Goal: Task Accomplishment & Management: Manage account settings

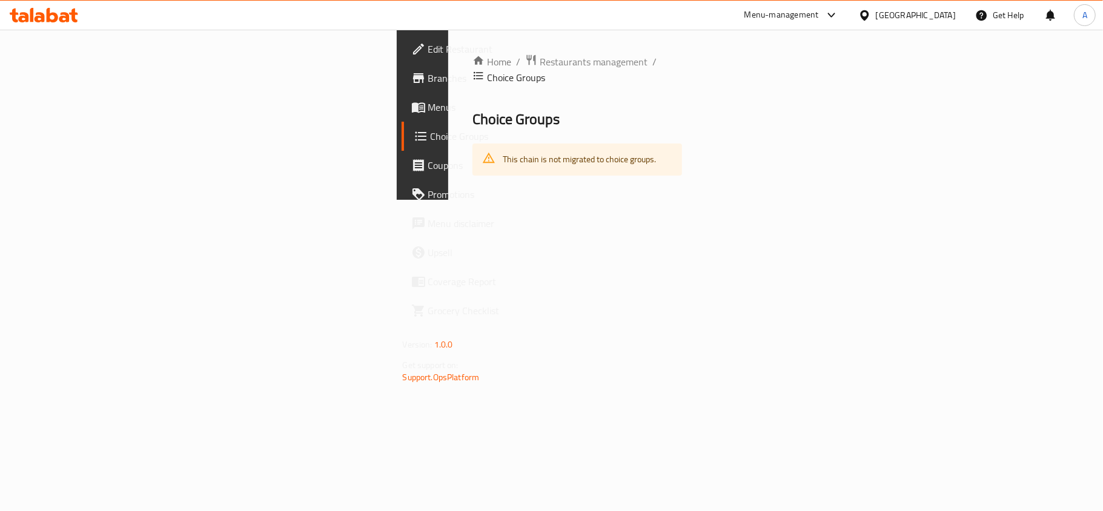
click at [903, 30] on div "Menu-management [GEOGRAPHIC_DATA] Get Help A" at bounding box center [551, 15] width 1103 height 30
click at [912, 18] on div "[GEOGRAPHIC_DATA]" at bounding box center [916, 14] width 80 height 13
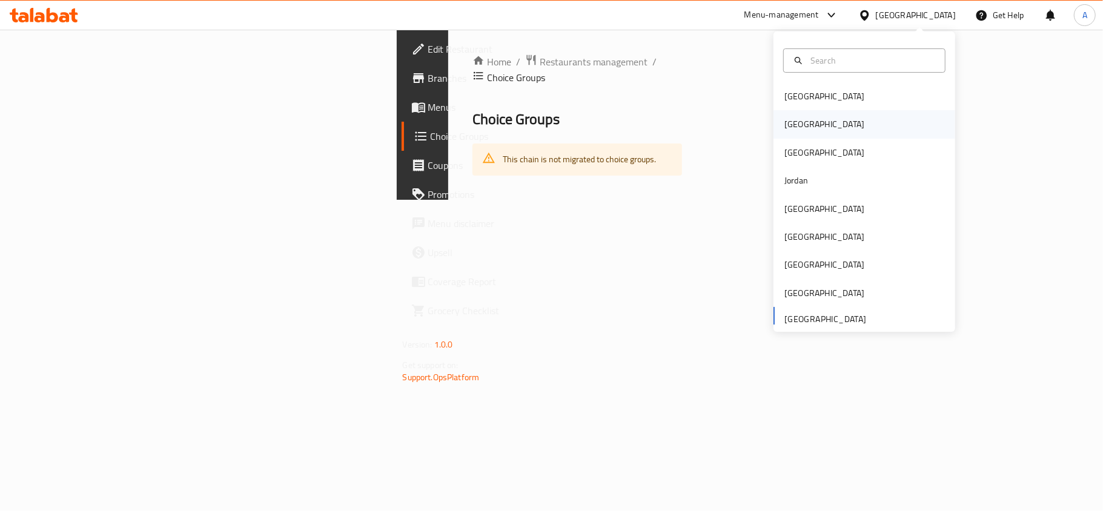
click at [842, 128] on div "[GEOGRAPHIC_DATA]" at bounding box center [865, 124] width 182 height 28
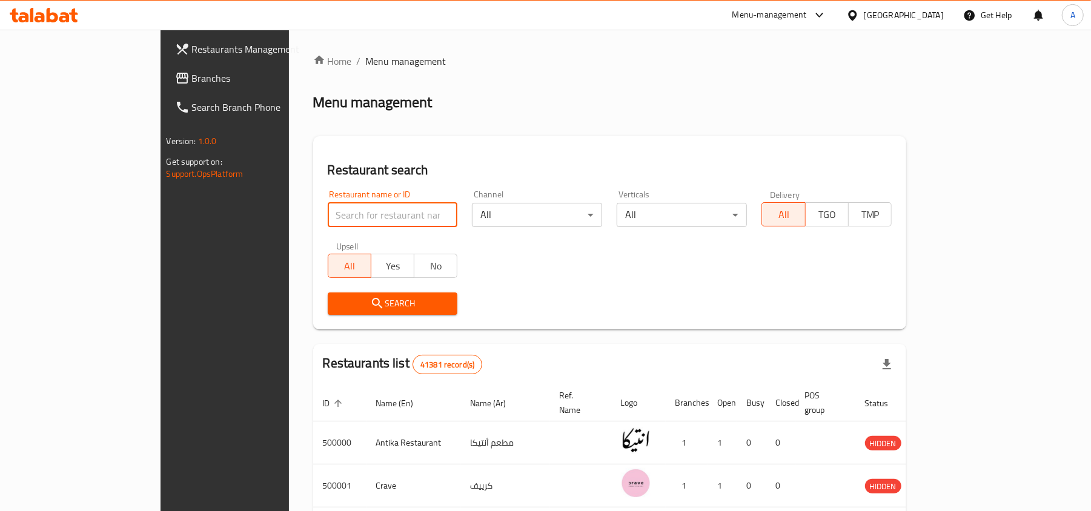
click at [380, 210] on input "search" at bounding box center [393, 215] width 130 height 24
click at [192, 76] on span "Branches" at bounding box center [262, 78] width 141 height 15
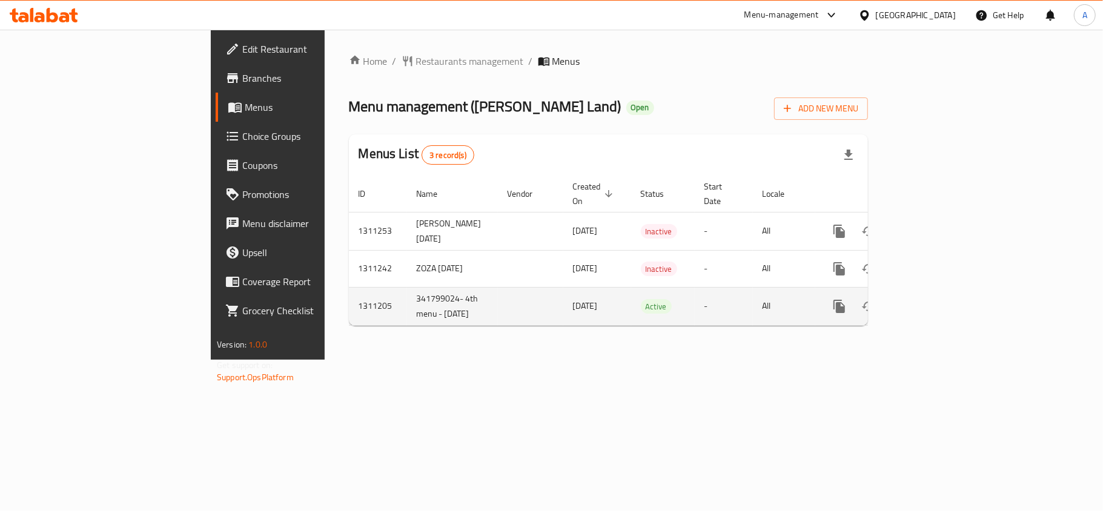
click at [934, 299] on icon "enhanced table" at bounding box center [927, 306] width 15 height 15
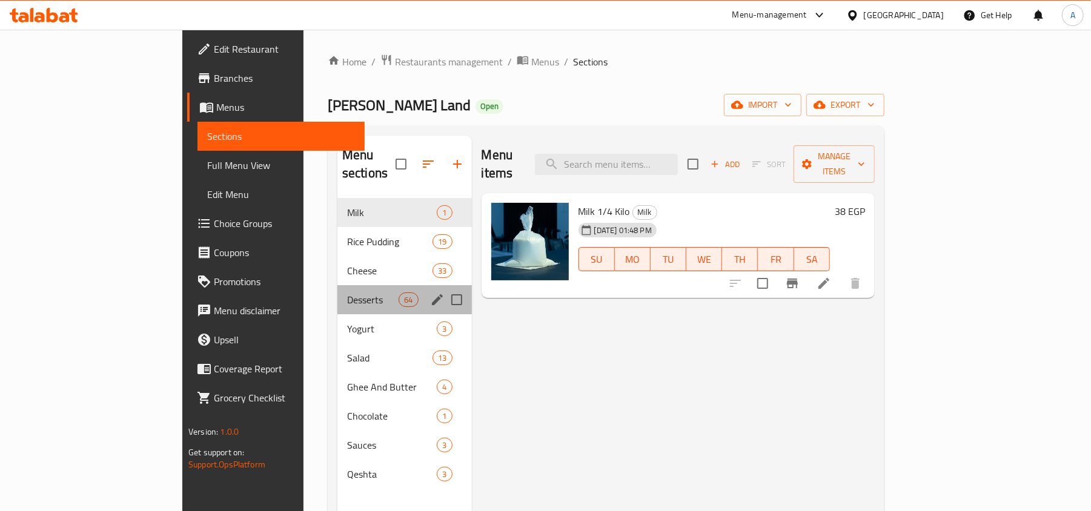
click at [385, 285] on div "Desserts 64" at bounding box center [404, 299] width 134 height 29
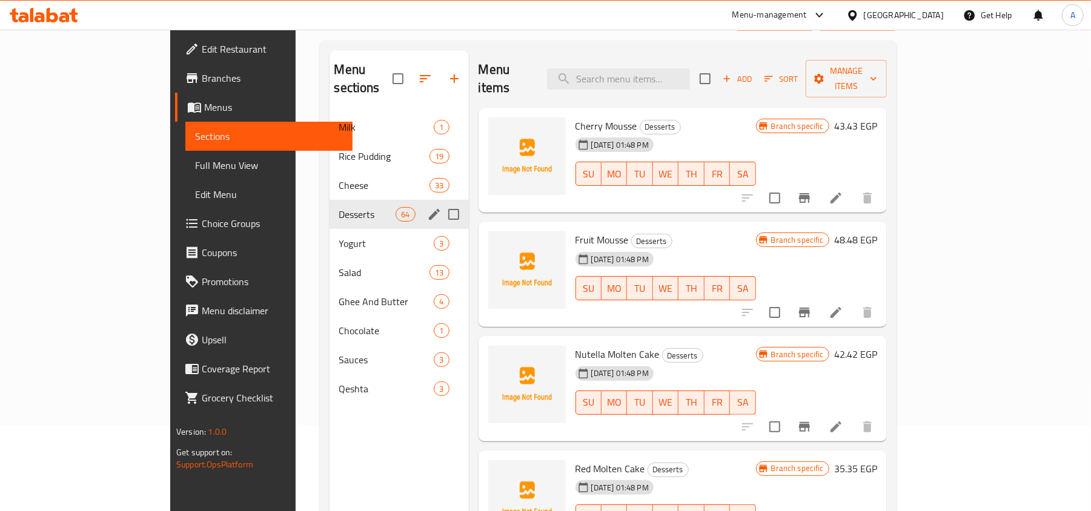
scroll to position [170, 0]
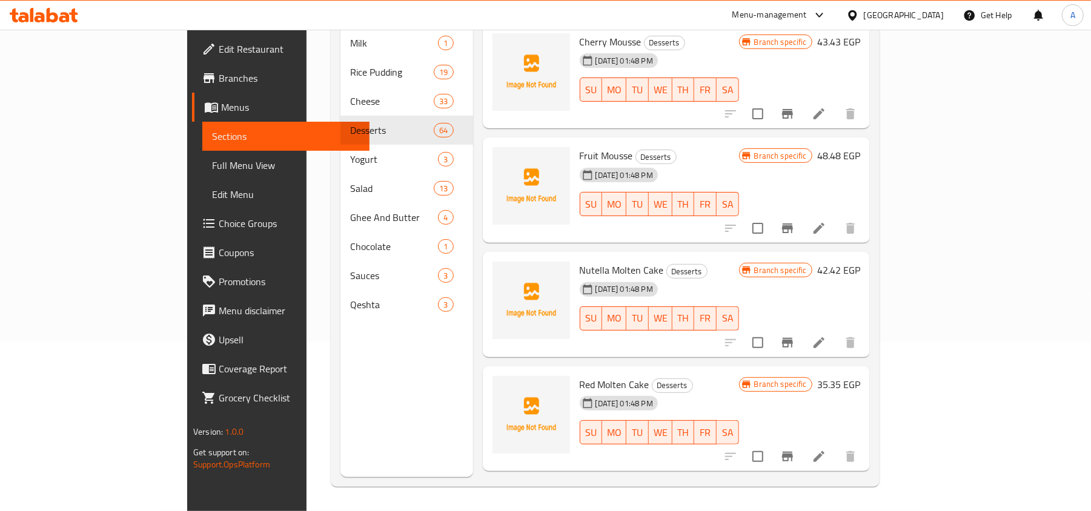
click at [340, 303] on nav "Milk 1 Rice Pudding 19 Cheese 33 Desserts 64 Yogurt 3 Salad 13 Ghee And Butter …" at bounding box center [406, 174] width 132 height 300
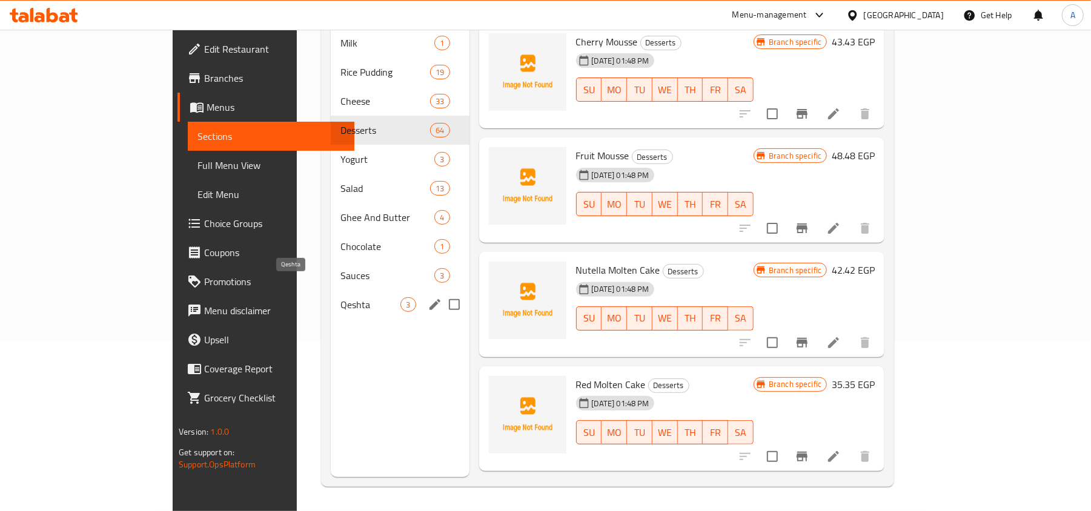
click at [340, 297] on span "Qeshta" at bounding box center [370, 304] width 60 height 15
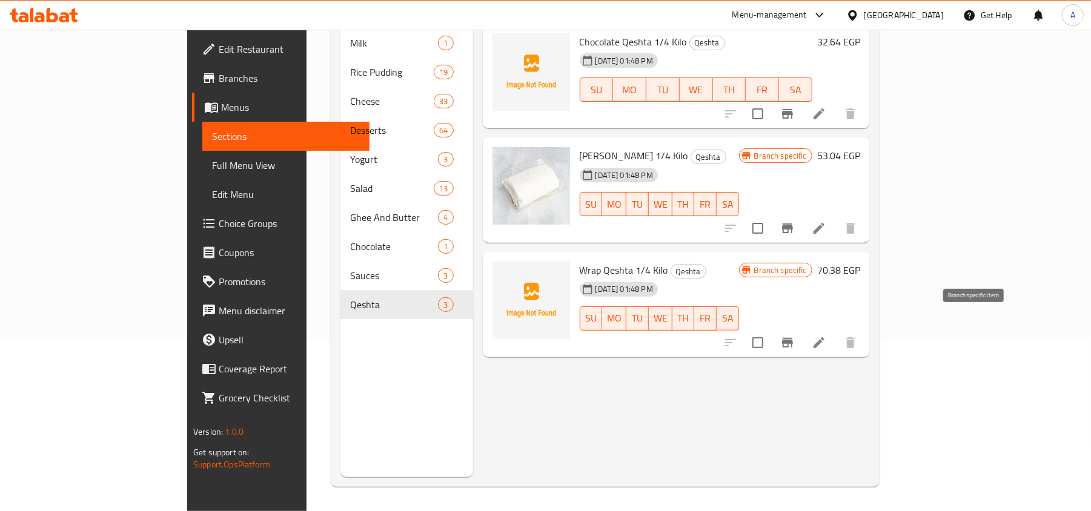
click at [802, 331] on button "Branch-specific-item" at bounding box center [787, 342] width 29 height 29
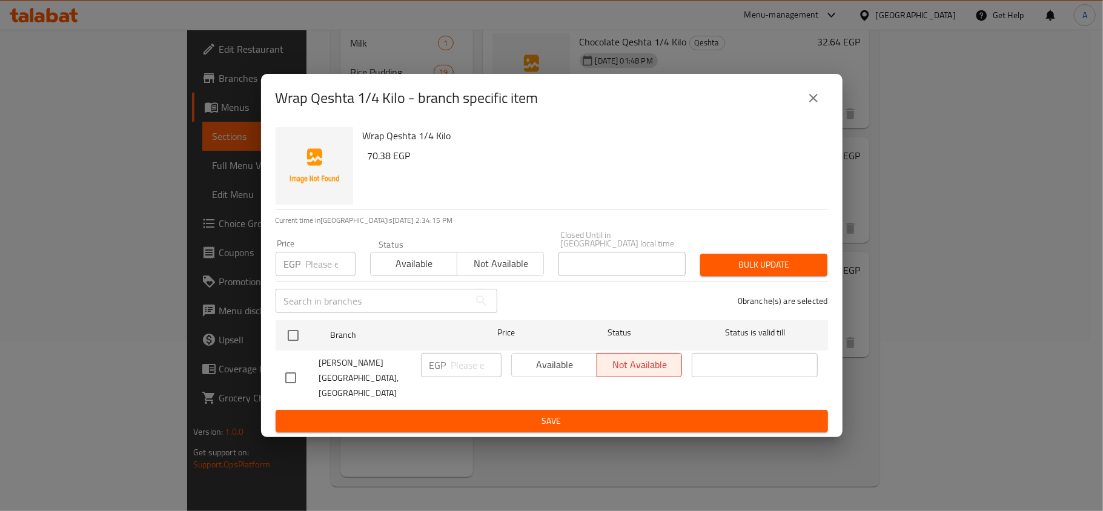
click at [808, 105] on icon "close" at bounding box center [813, 98] width 15 height 15
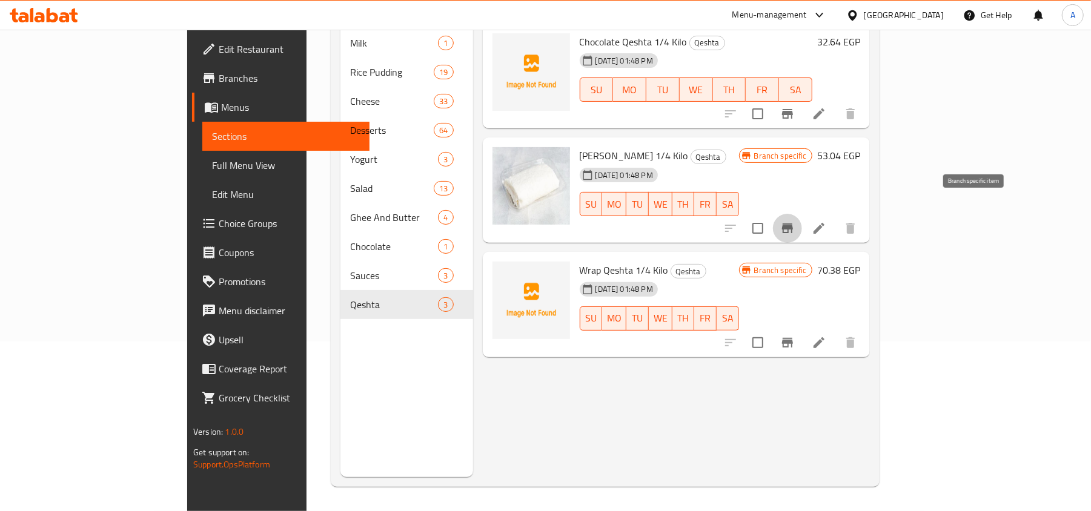
click at [793, 224] on icon "Branch-specific-item" at bounding box center [787, 229] width 11 height 10
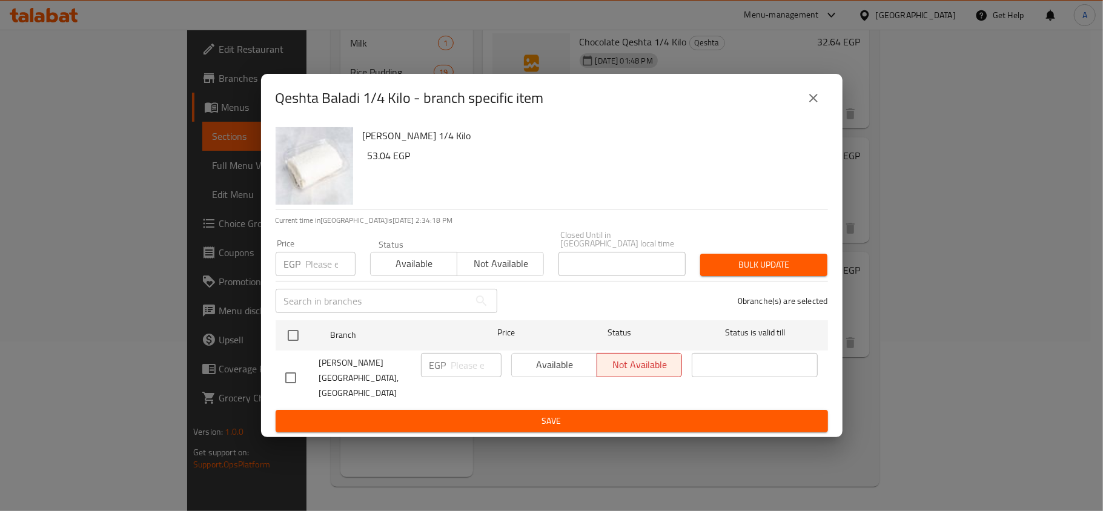
click at [825, 113] on div "Qeshta Baladi 1/4 Kilo - branch specific item" at bounding box center [552, 98] width 552 height 29
click at [808, 105] on icon "close" at bounding box center [813, 98] width 15 height 15
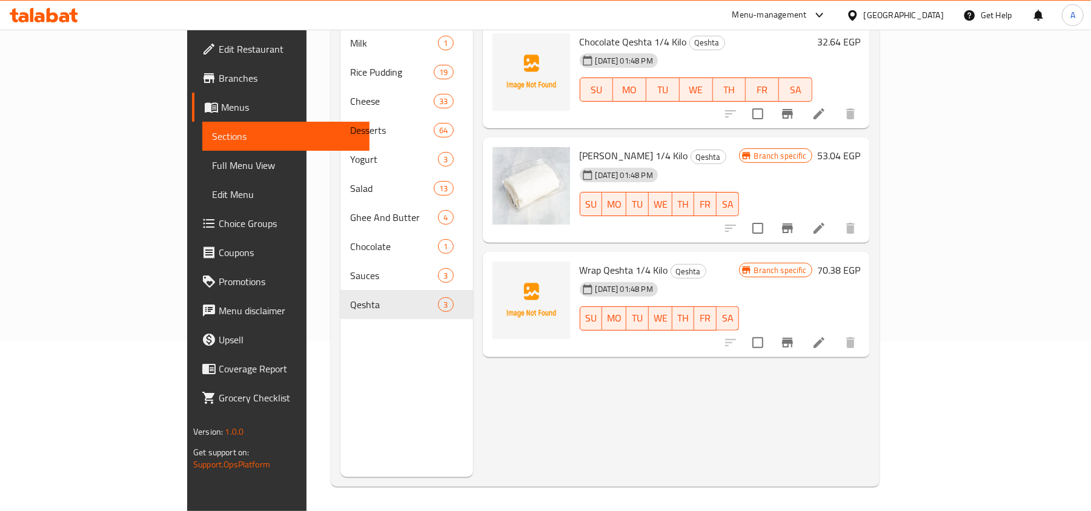
scroll to position [90, 0]
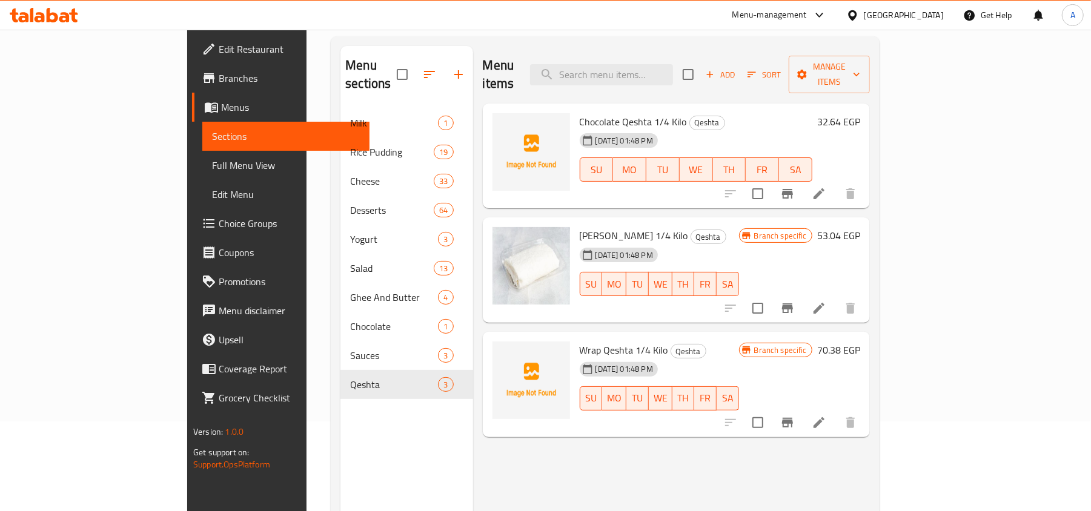
click at [807, 161] on span "SA" at bounding box center [796, 170] width 24 height 18
click at [793, 189] on icon "Branch-specific-item" at bounding box center [787, 194] width 11 height 10
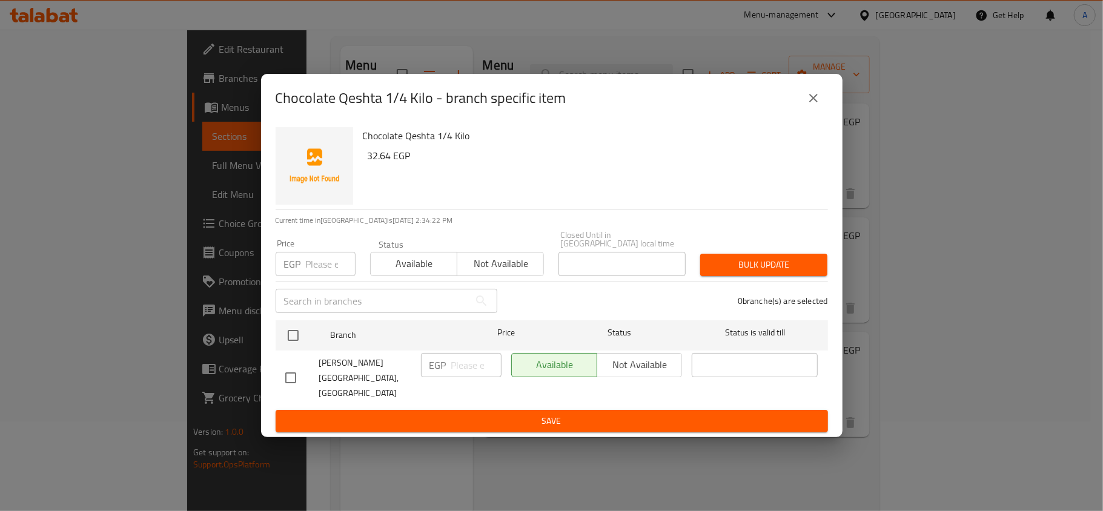
click at [815, 105] on icon "close" at bounding box center [813, 98] width 15 height 15
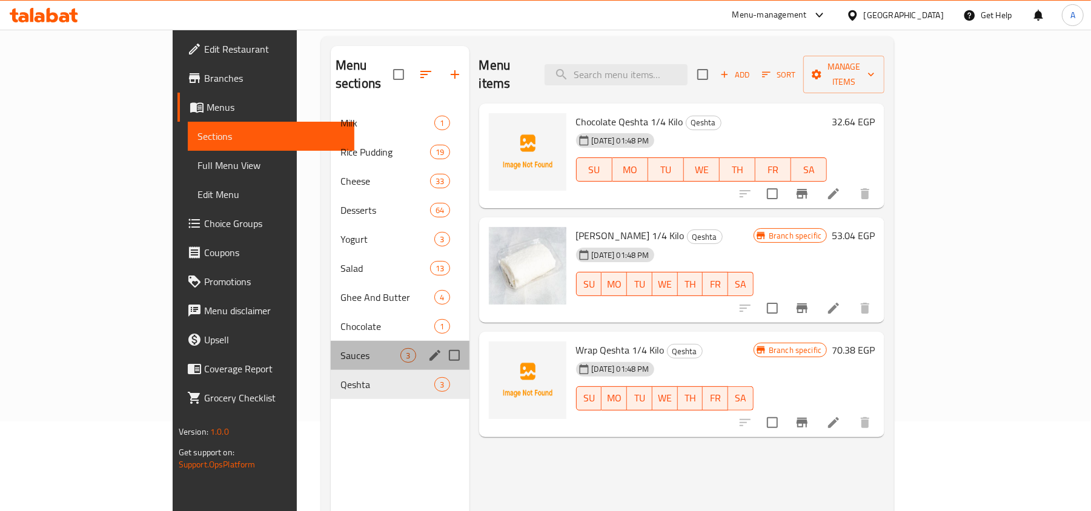
click at [331, 345] on div "Sauces 3" at bounding box center [400, 355] width 139 height 29
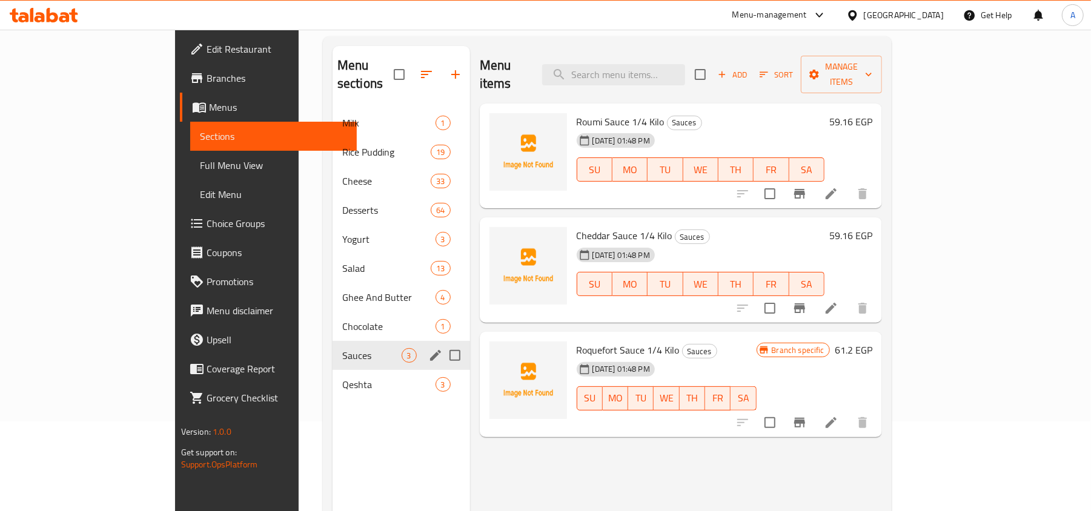
click at [333, 341] on div "Sauces 3" at bounding box center [402, 355] width 138 height 29
click at [333, 319] on div "Chocolate 1" at bounding box center [402, 326] width 138 height 29
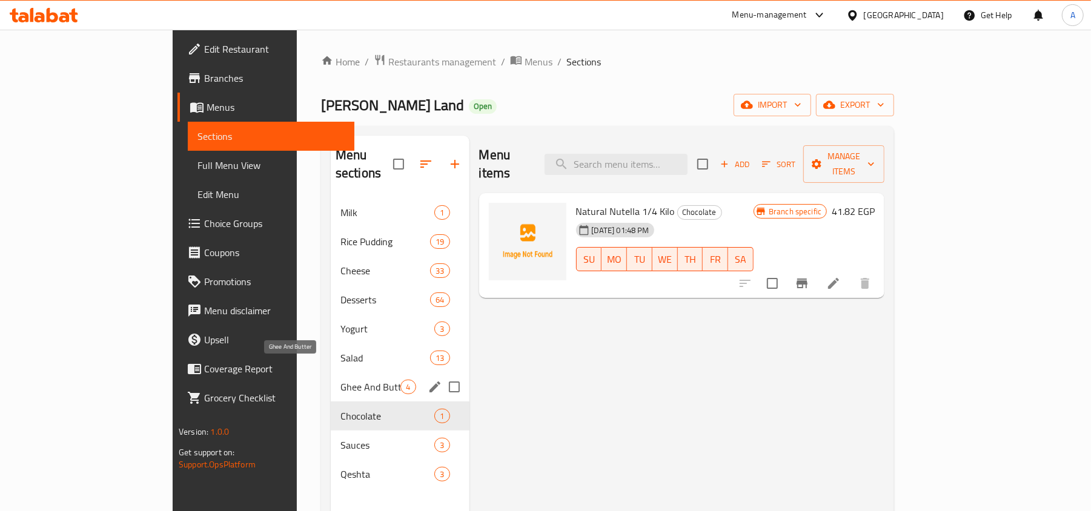
click at [340, 380] on span "Ghee And Butter" at bounding box center [370, 387] width 60 height 15
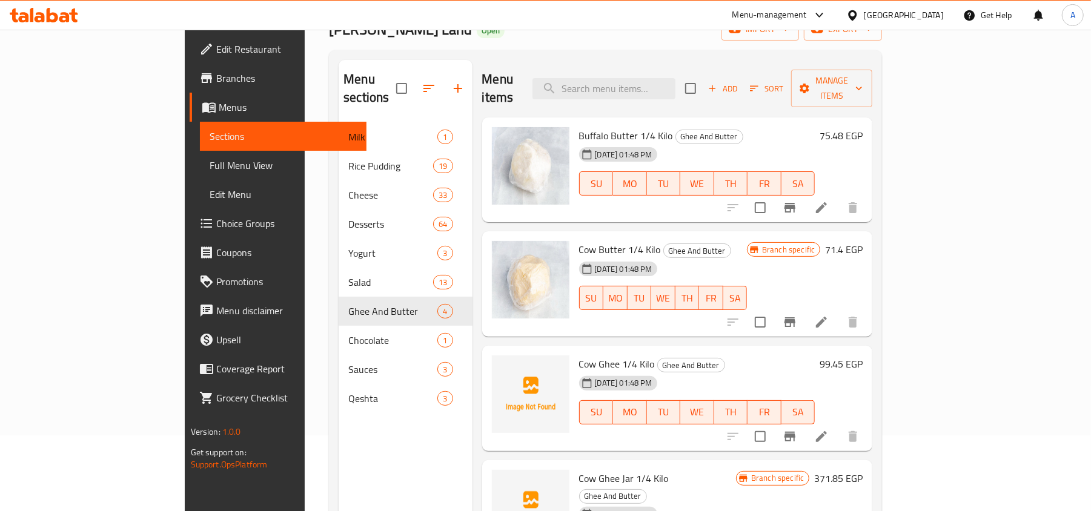
scroll to position [170, 0]
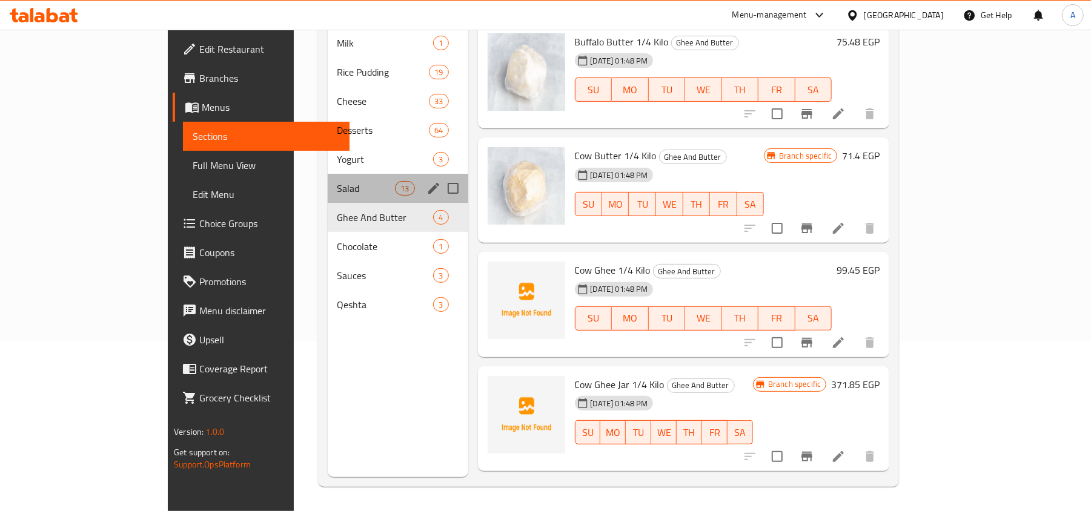
click at [342, 180] on div "Salad 13" at bounding box center [398, 188] width 141 height 29
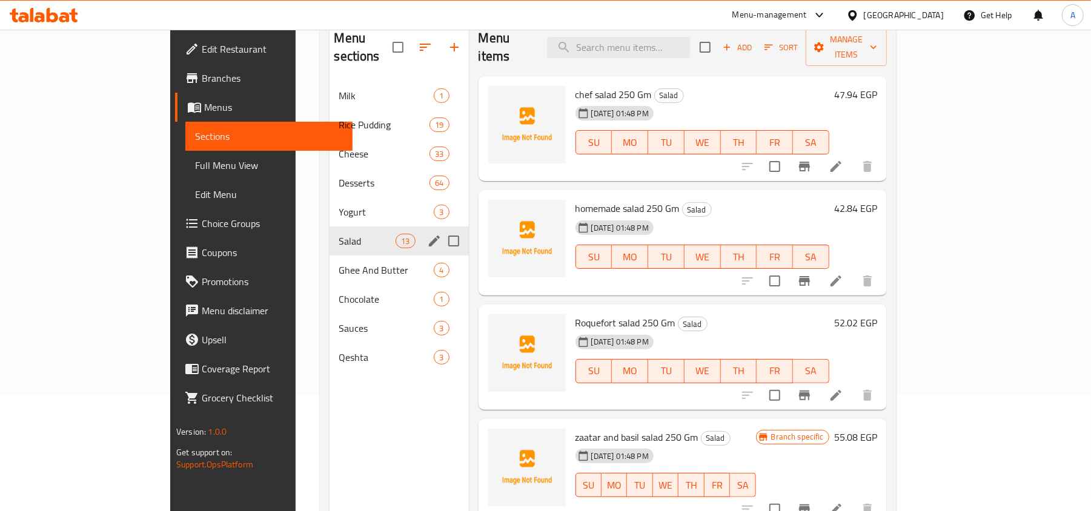
scroll to position [90, 0]
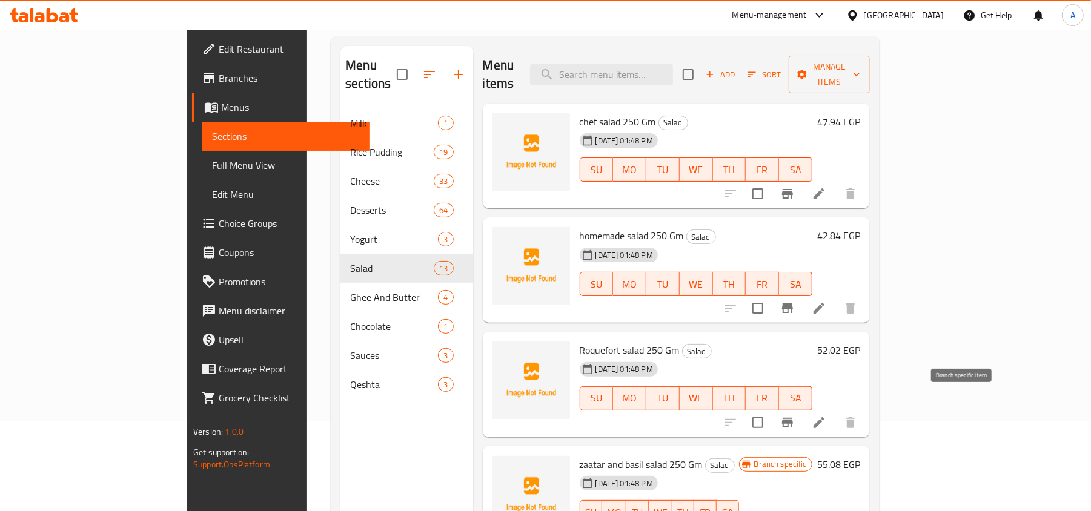
click at [795, 416] on icon "Branch-specific-item" at bounding box center [787, 423] width 15 height 15
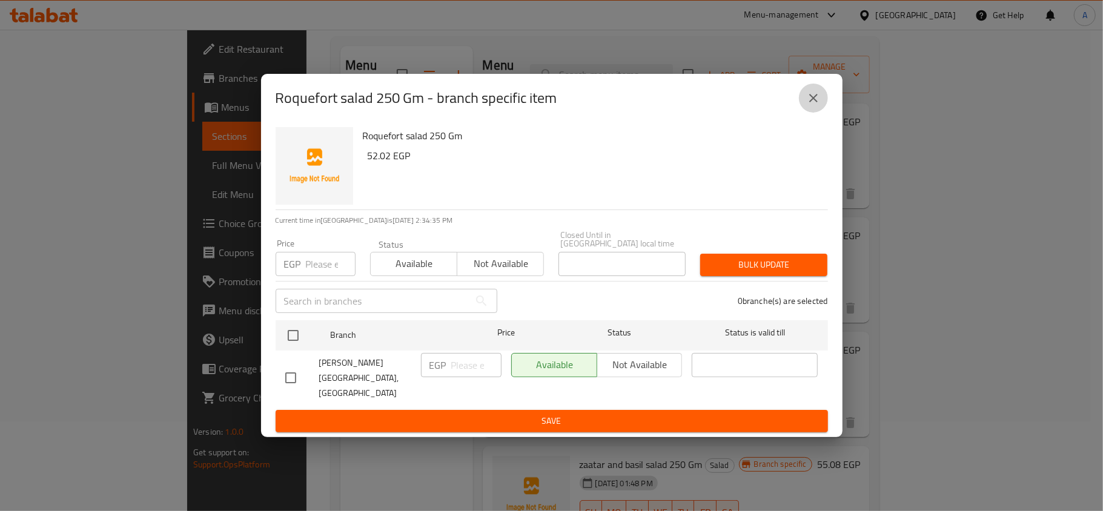
click at [809, 105] on icon "close" at bounding box center [813, 98] width 15 height 15
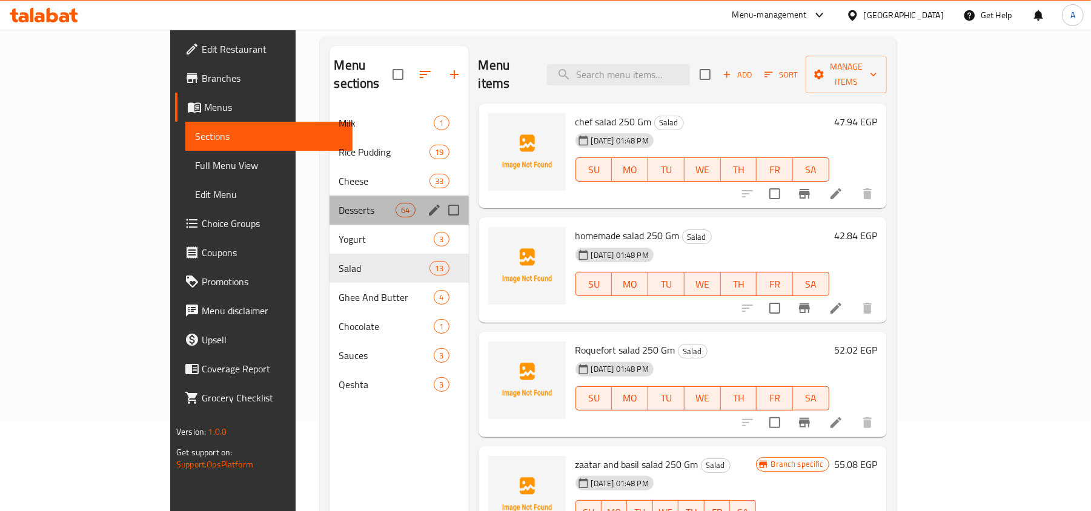
click at [330, 200] on div "Desserts 64" at bounding box center [399, 210] width 139 height 29
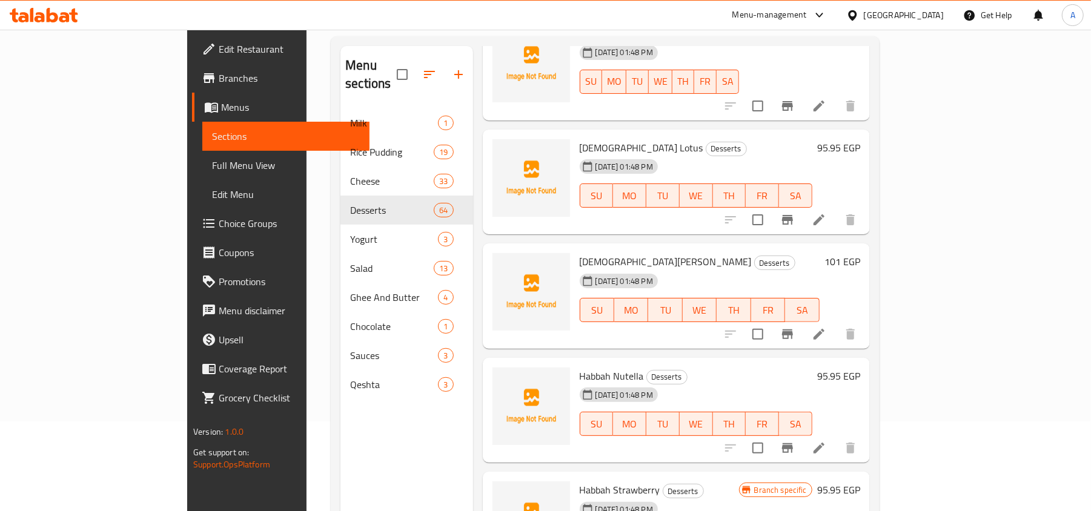
scroll to position [969, 0]
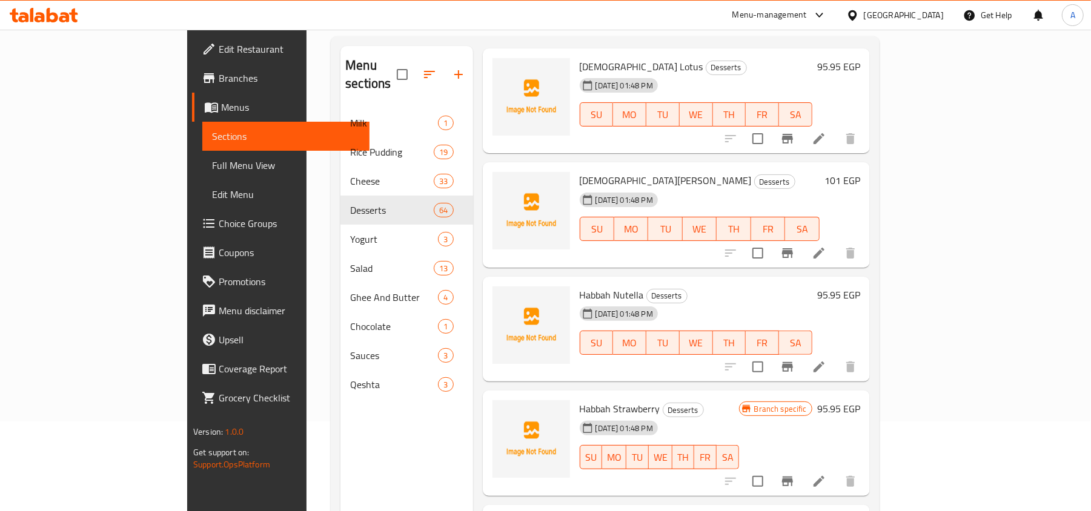
click at [795, 246] on icon "Branch-specific-item" at bounding box center [787, 253] width 15 height 15
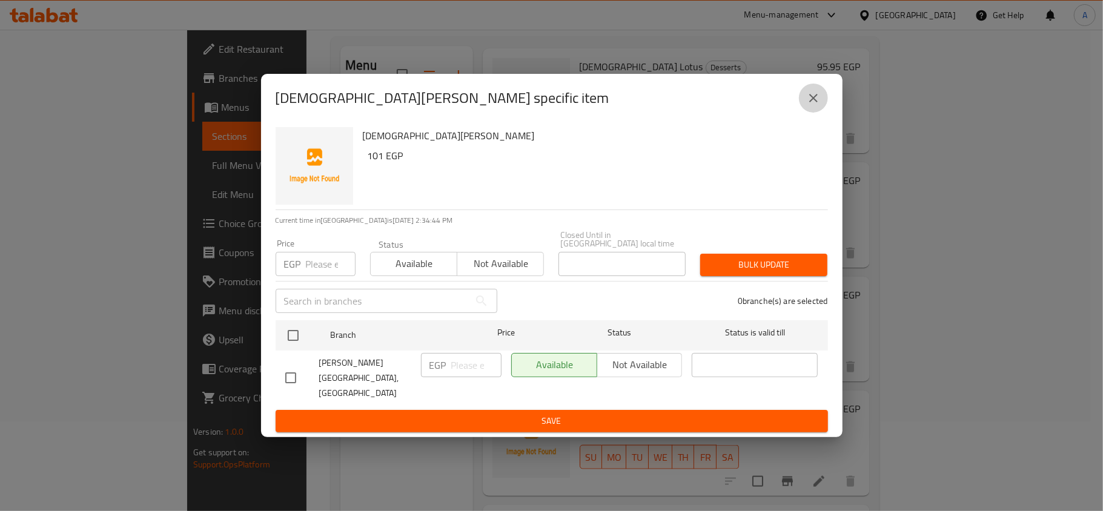
click at [810, 105] on icon "close" at bounding box center [813, 98] width 15 height 15
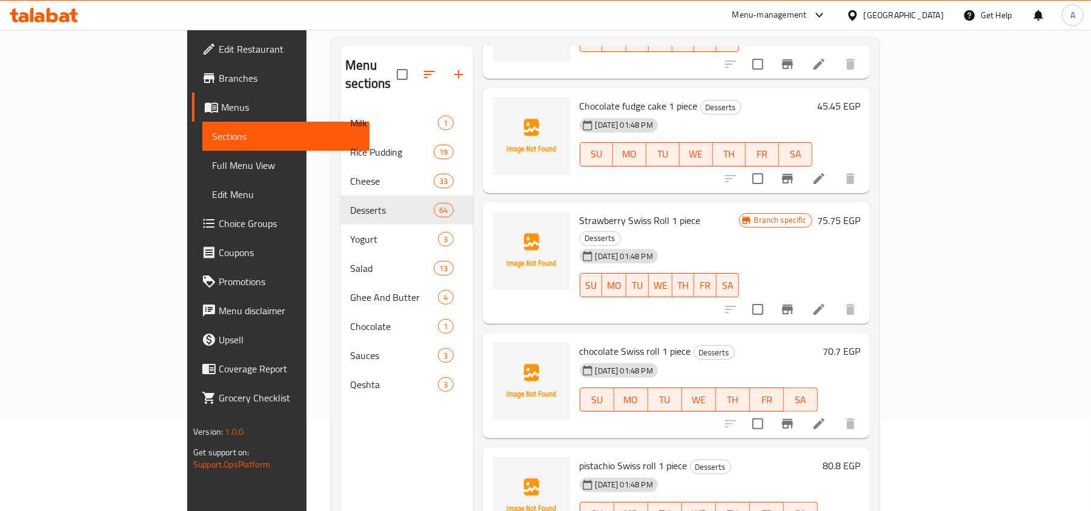
scroll to position [1857, 0]
